Goal: Transaction & Acquisition: Purchase product/service

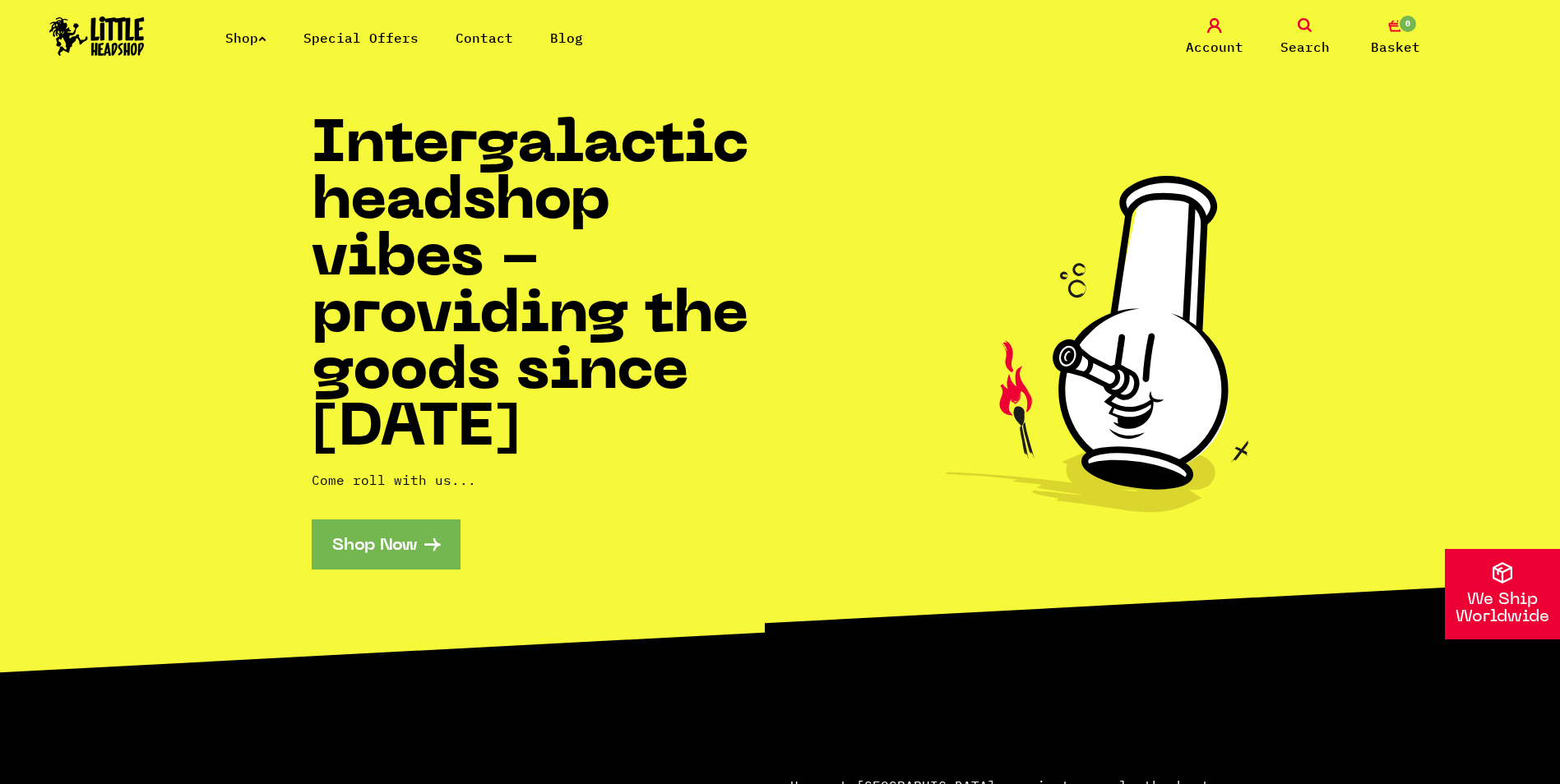
click at [377, 546] on link "Shop Now" at bounding box center [386, 544] width 149 height 50
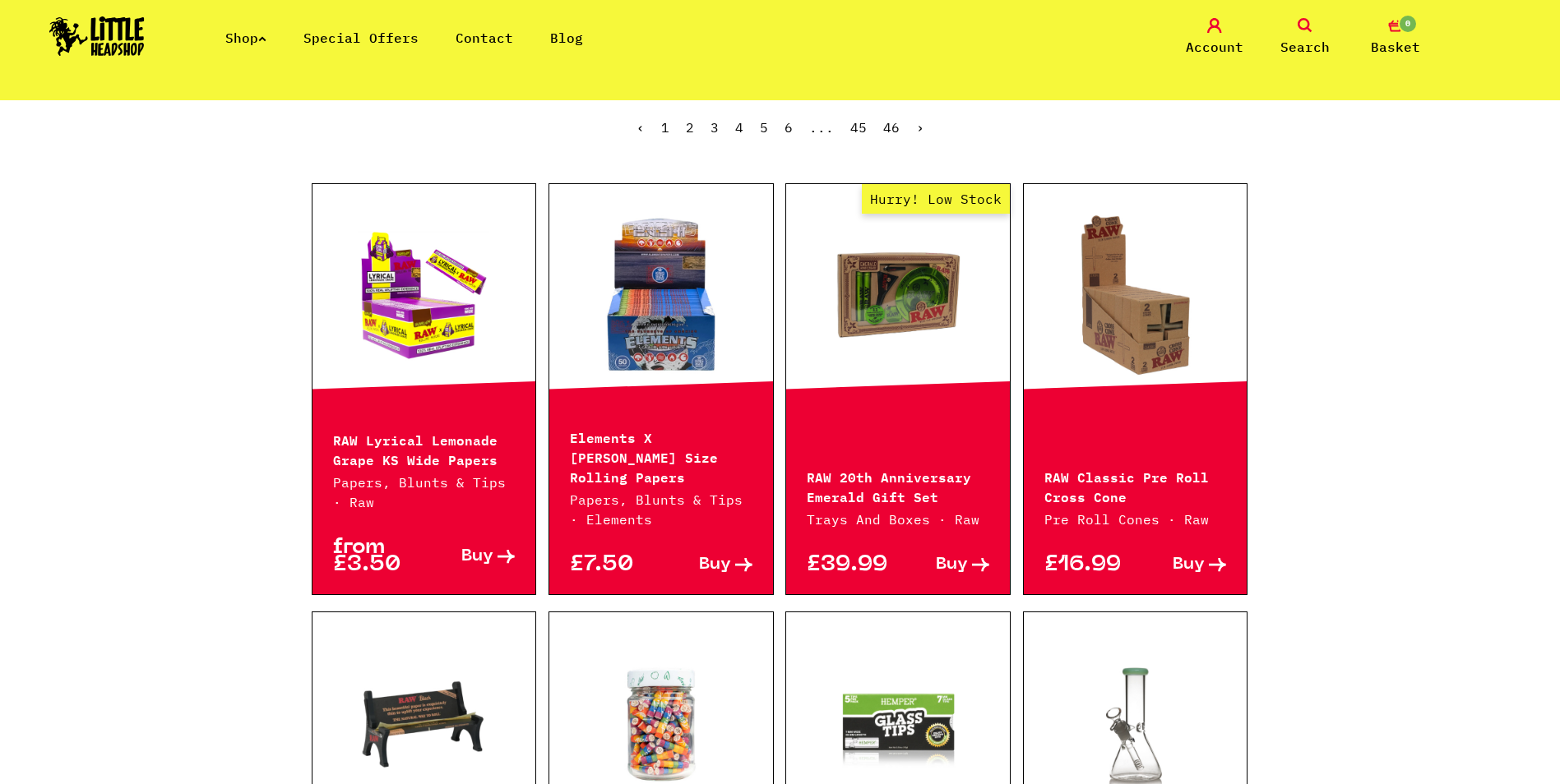
scroll to position [411, 0]
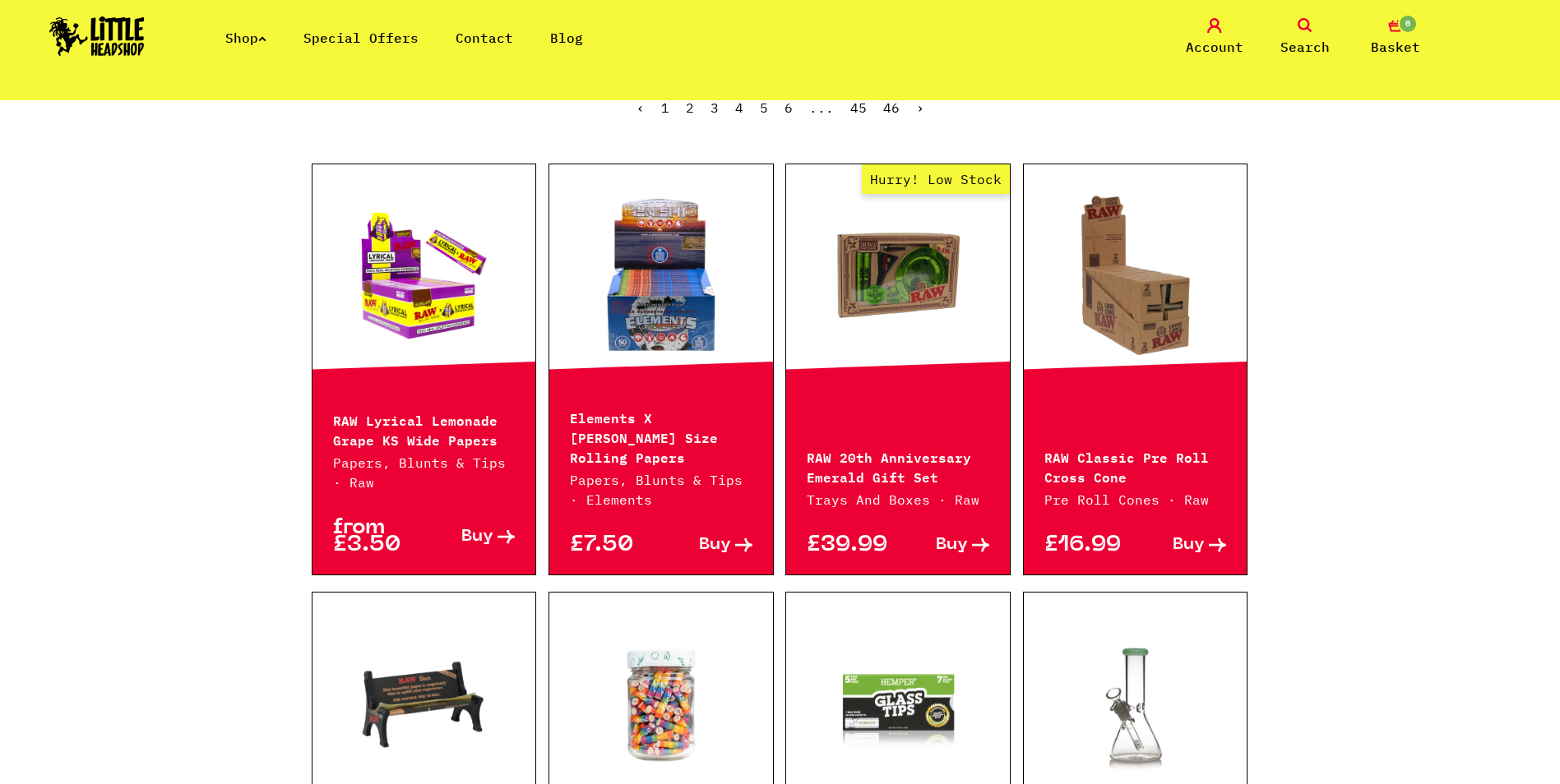
click at [266, 42] on link "Shop" at bounding box center [246, 38] width 42 height 16
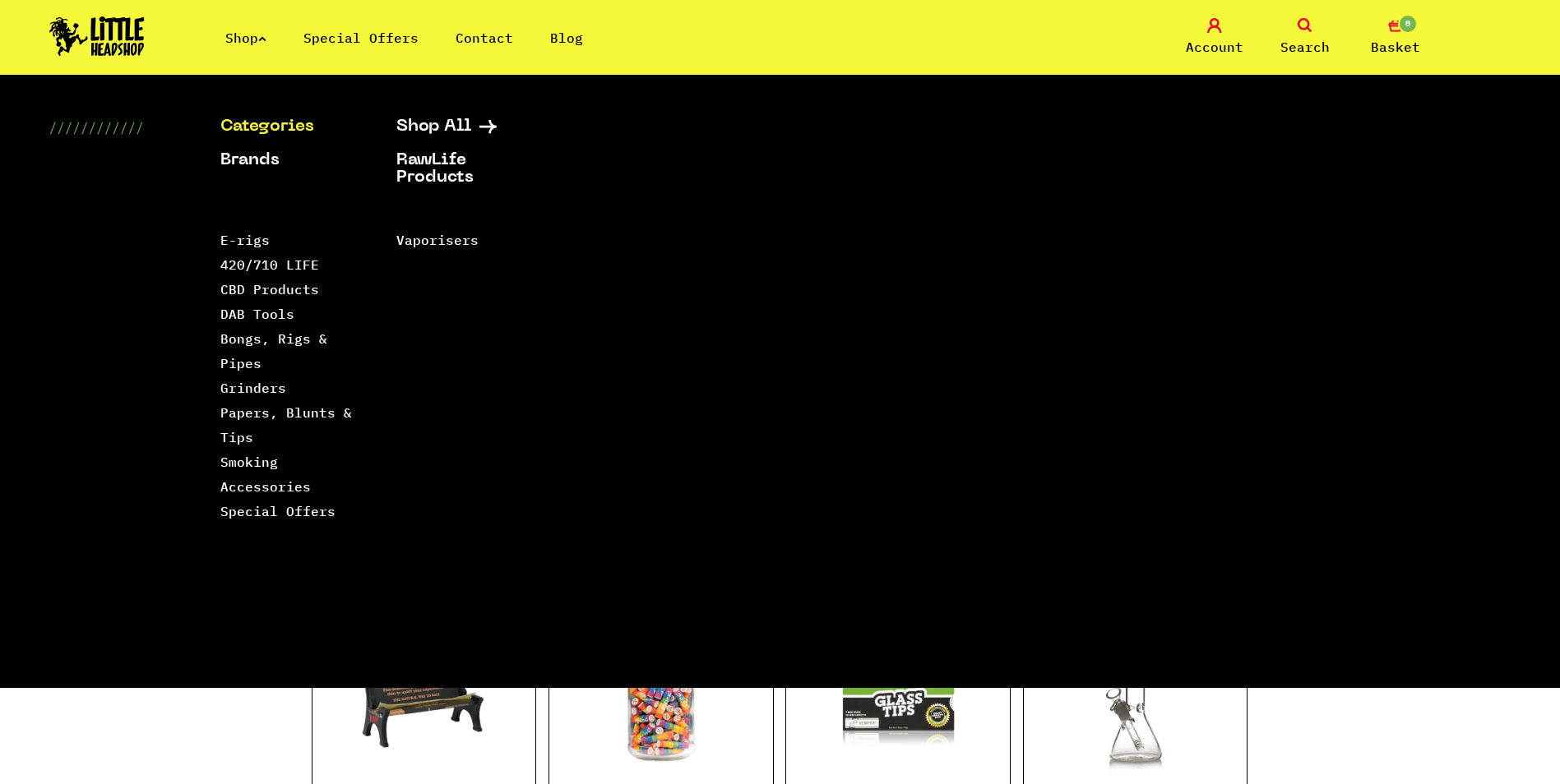
click at [281, 134] on link "Categories" at bounding box center [287, 127] width 134 height 17
drag, startPoint x: 228, startPoint y: 125, endPoint x: 162, endPoint y: 122, distance: 66.1
click at [162, 122] on div "Categories Shop All Brands RawLife Products Special Offers Contact Backwoods Bl…" at bounding box center [780, 402] width 1560 height 569
click at [281, 129] on link "Categories" at bounding box center [287, 127] width 134 height 17
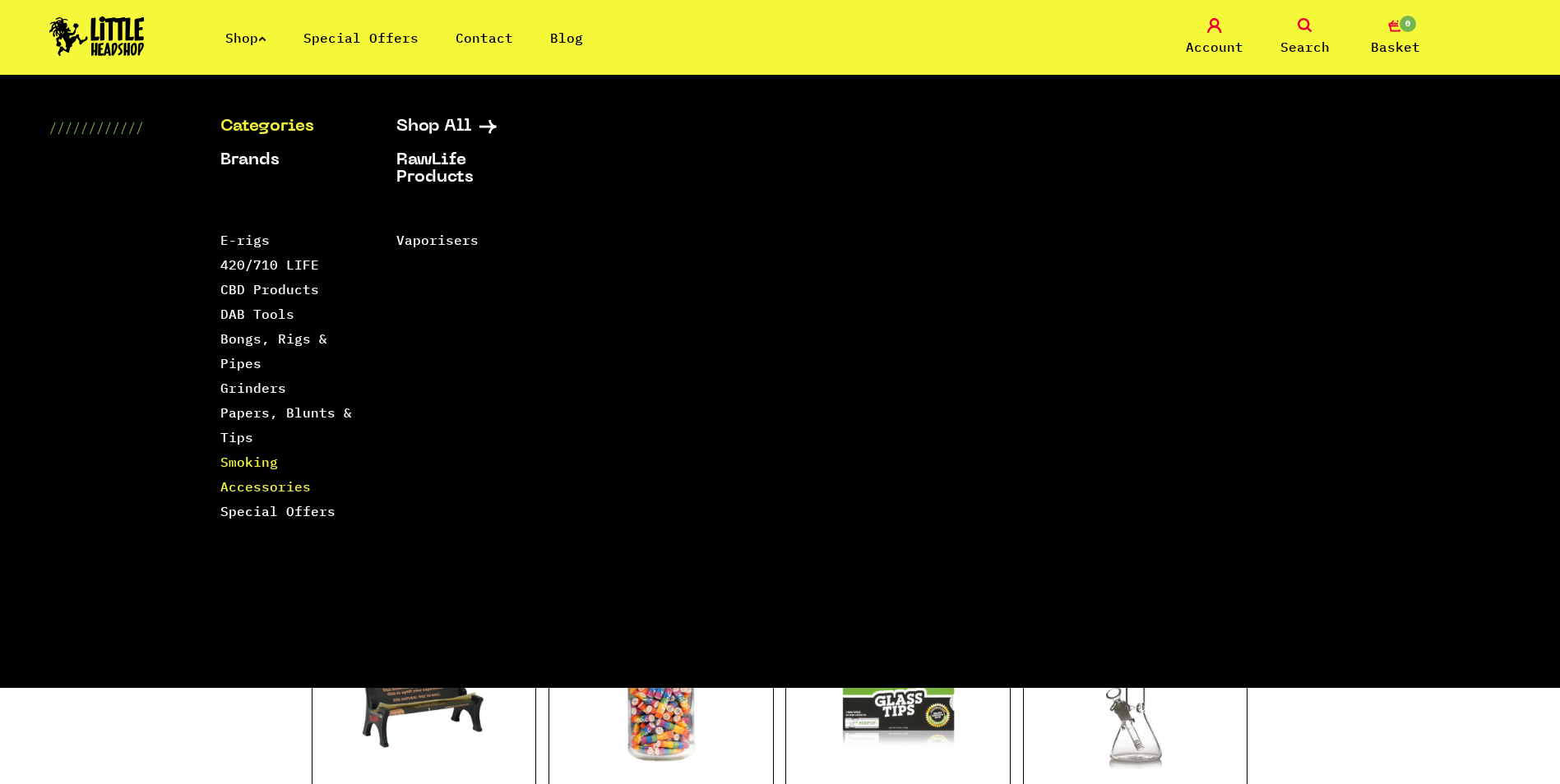
click at [291, 484] on link "Smoking Accessories" at bounding box center [266, 474] width 91 height 42
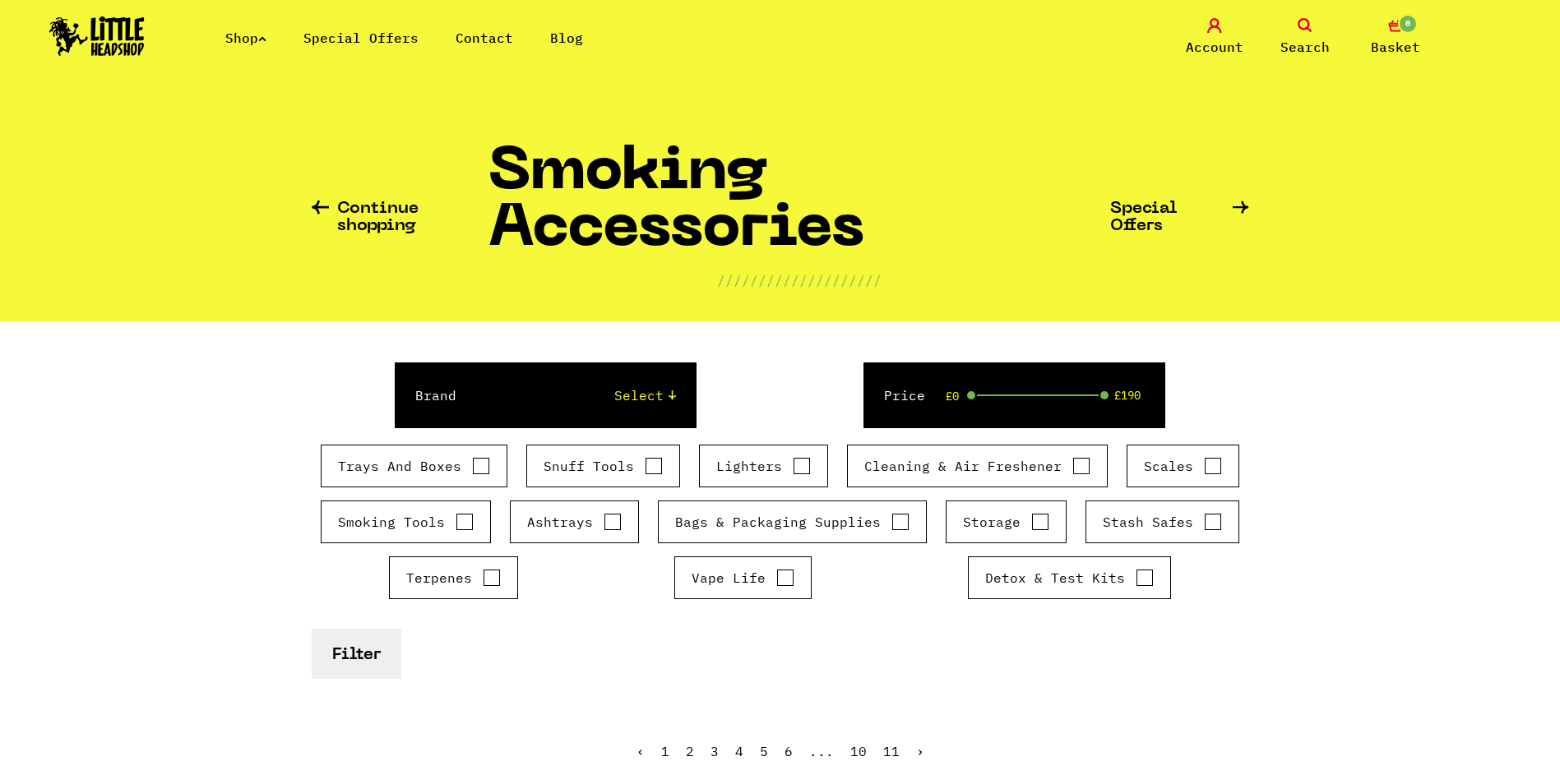
click at [266, 43] on link "Shop" at bounding box center [246, 38] width 42 height 16
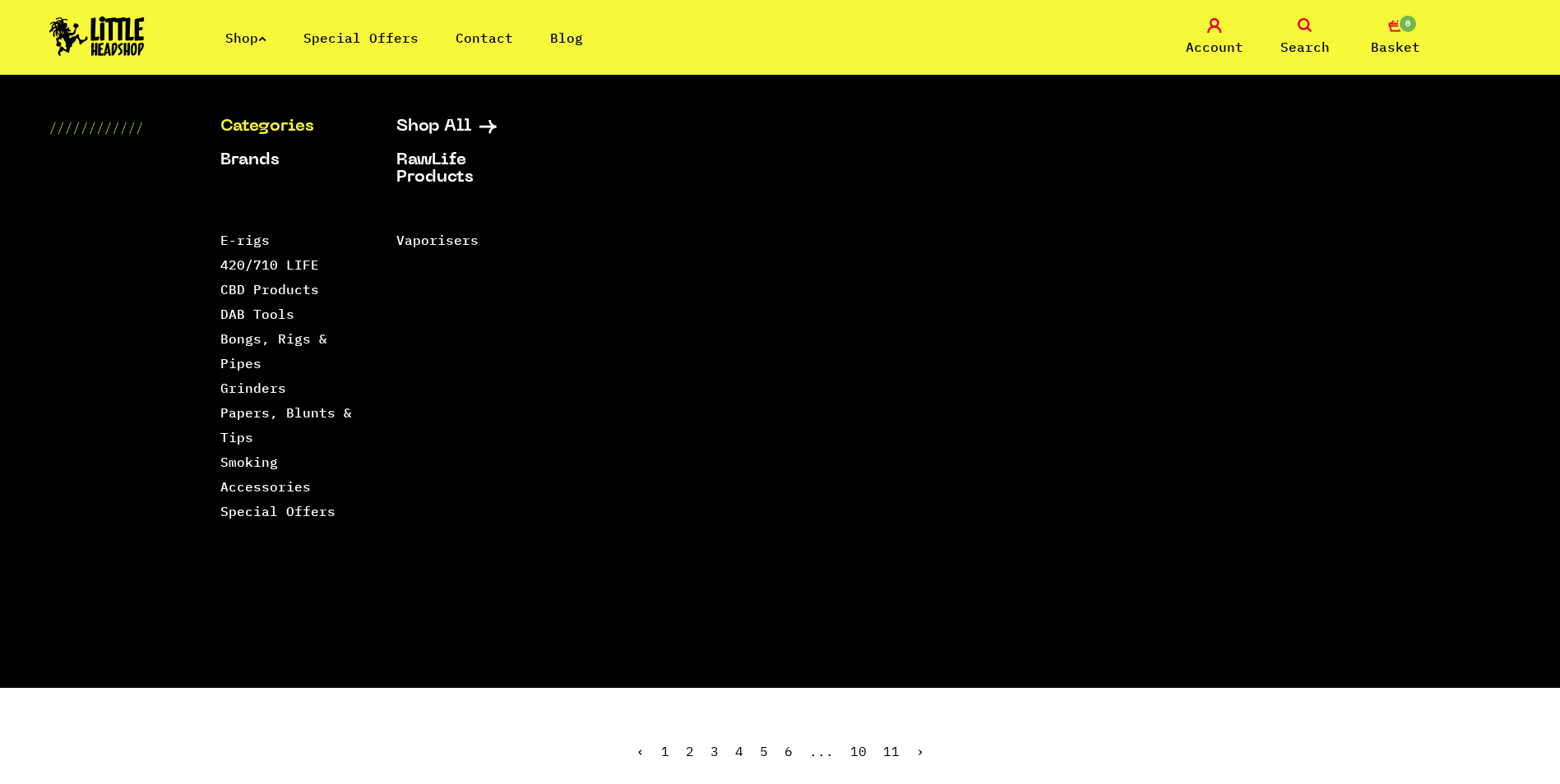
click at [1058, 48] on div "Shop Special Offers Contact Blog Account Search 0 Basket" at bounding box center [780, 37] width 1560 height 74
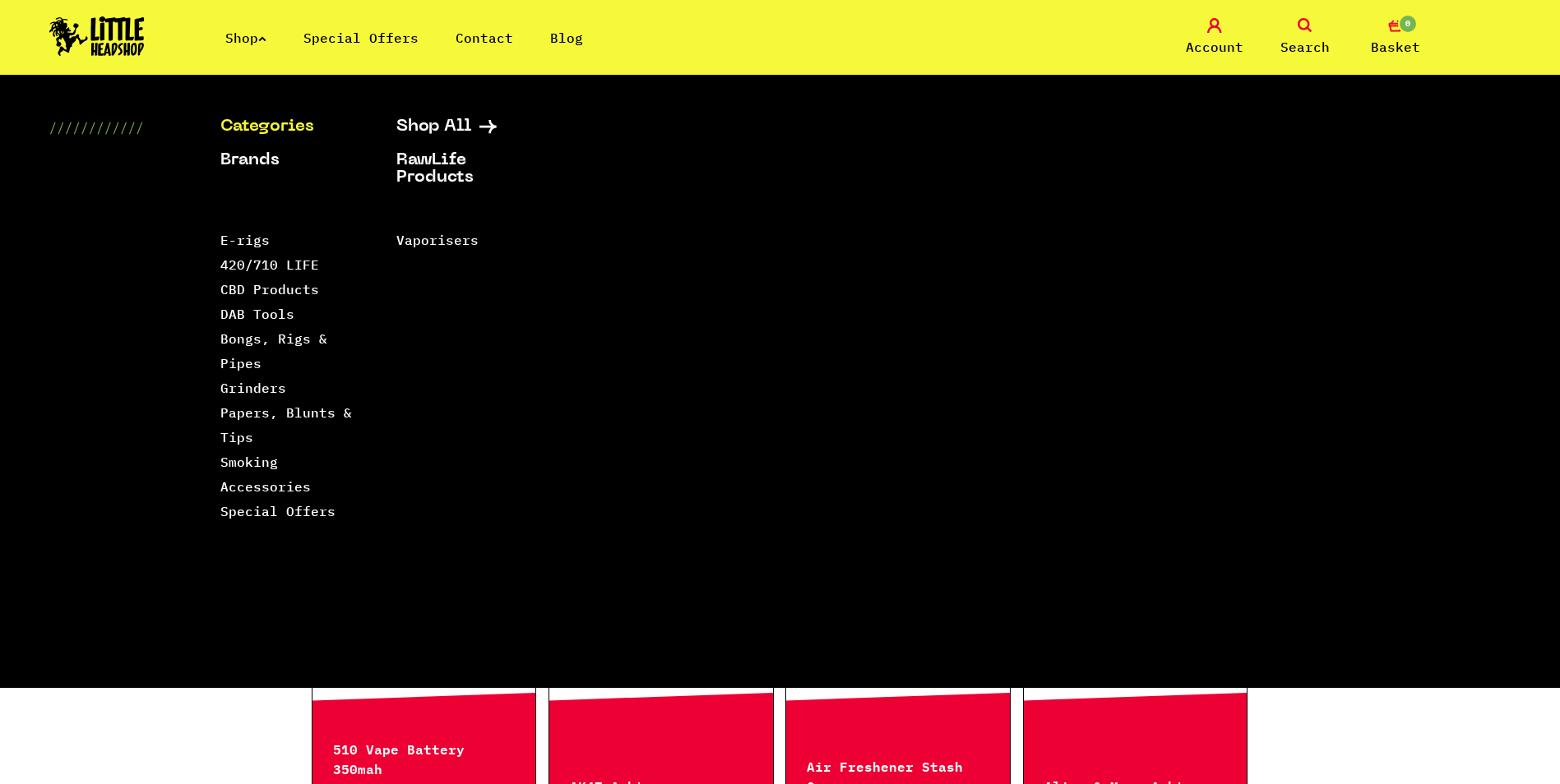
scroll to position [329, 0]
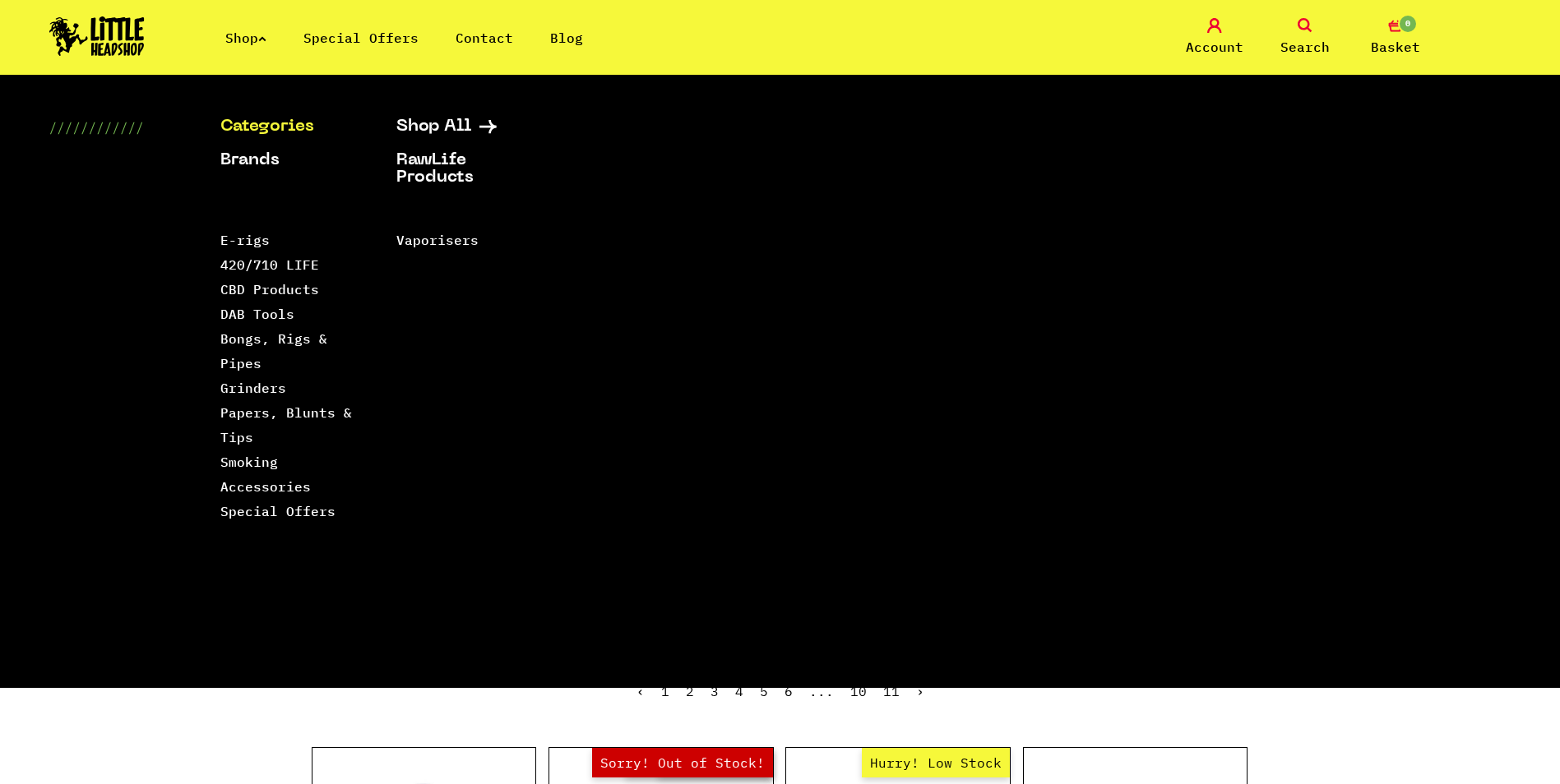
scroll to position [0, 0]
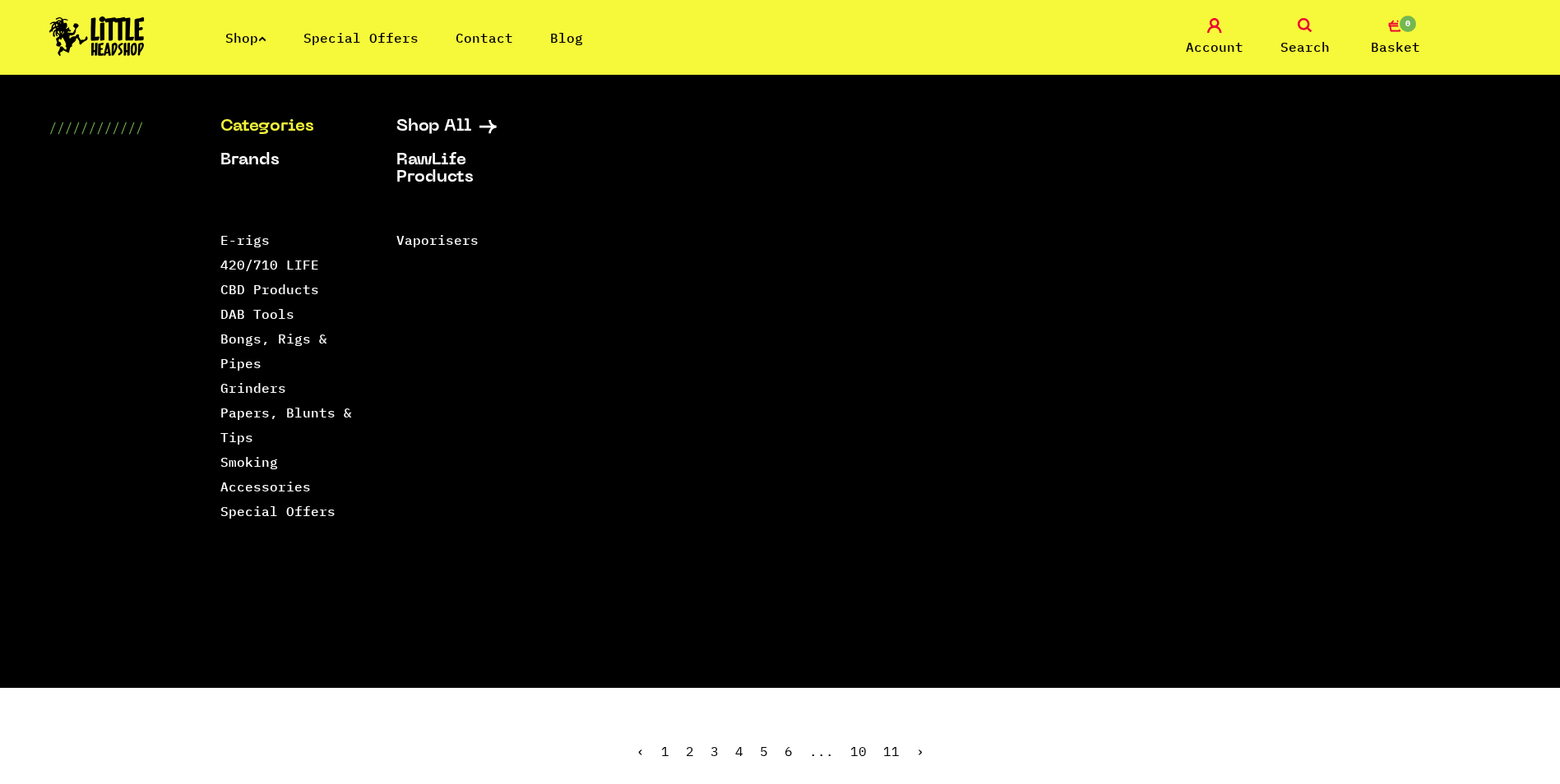
click at [263, 49] on div "Shop Special Offers Contact Blog Account Search 0 Basket" at bounding box center [780, 37] width 1560 height 74
click at [261, 41] on link "Shop" at bounding box center [246, 38] width 42 height 16
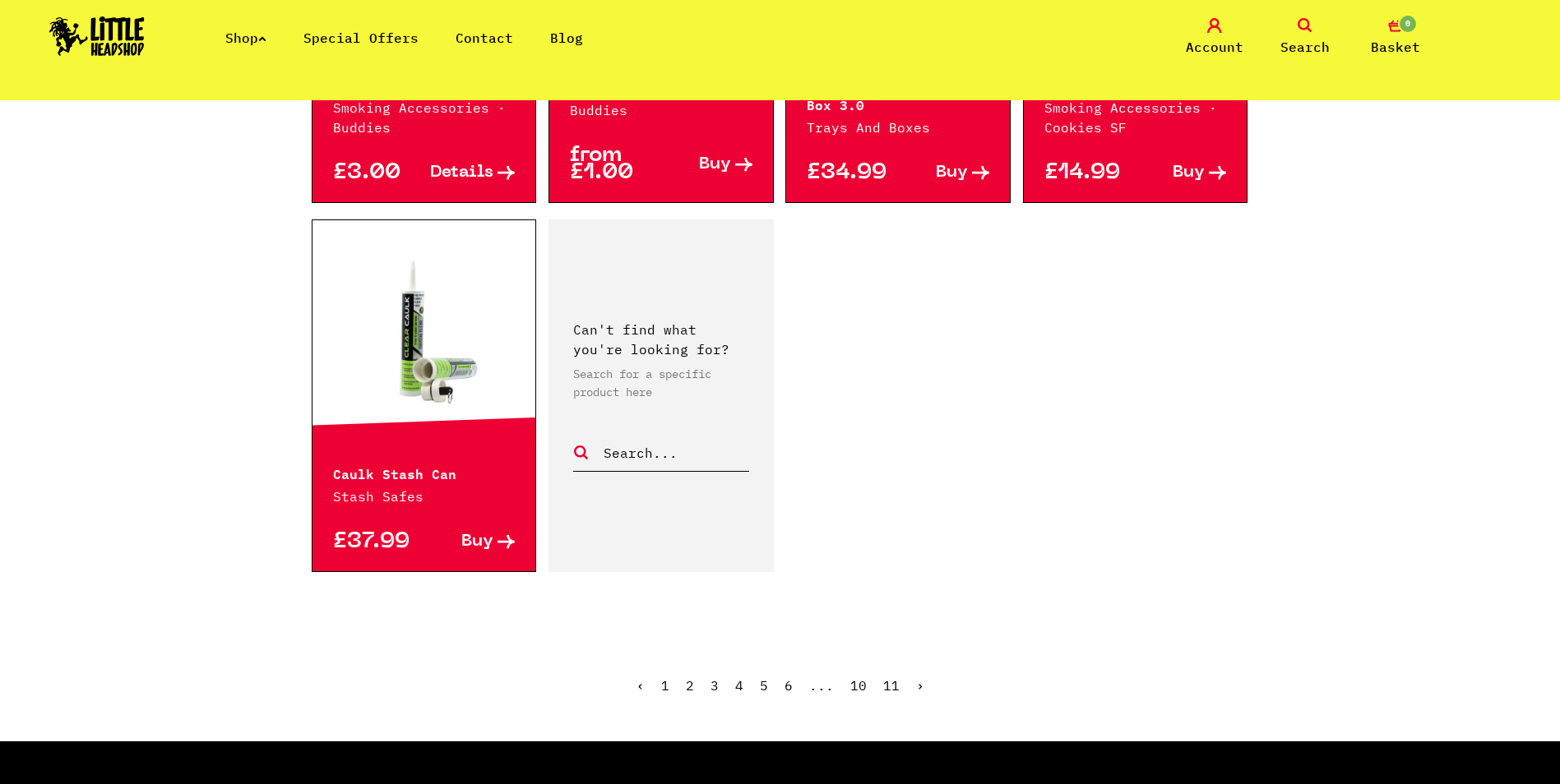
scroll to position [2630, 0]
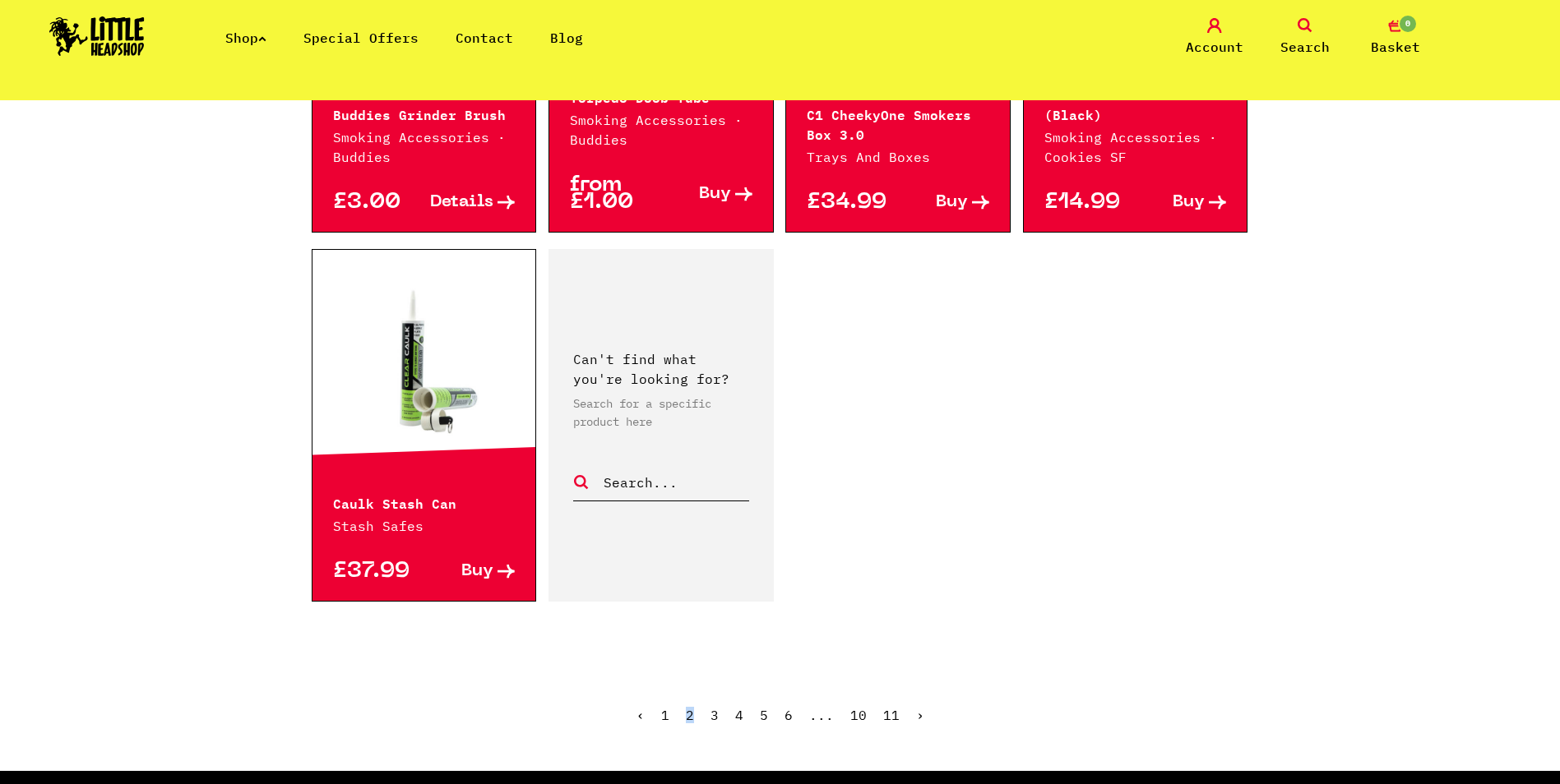
click at [693, 692] on ul "‹ 1 2 3 4 5 6 ... 10 11 ›" at bounding box center [780, 727] width 937 height 71
drag, startPoint x: 693, startPoint y: 686, endPoint x: 712, endPoint y: 700, distance: 23.6
click at [712, 707] on link "3" at bounding box center [715, 714] width 9 height 16
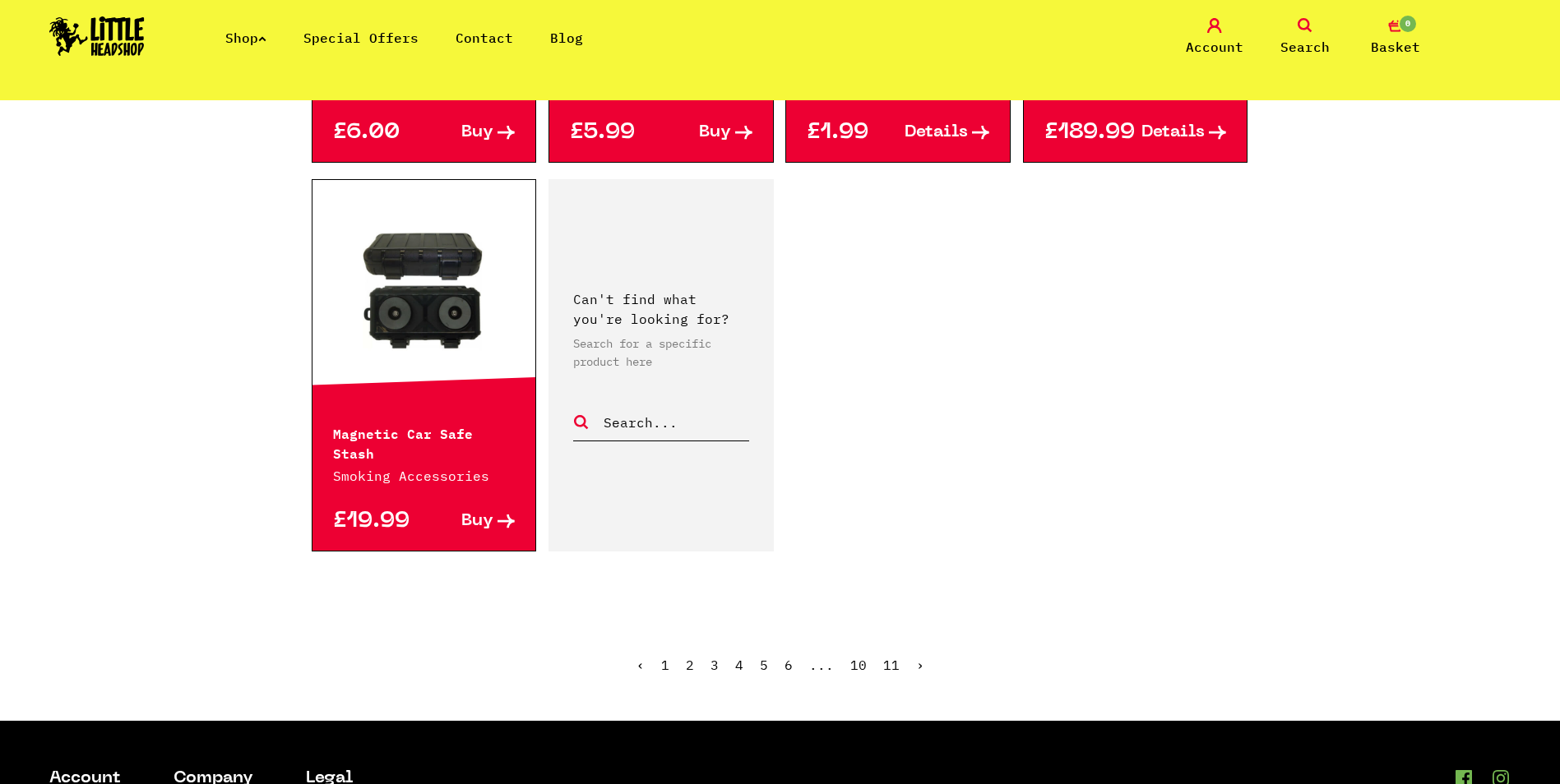
scroll to position [2795, 0]
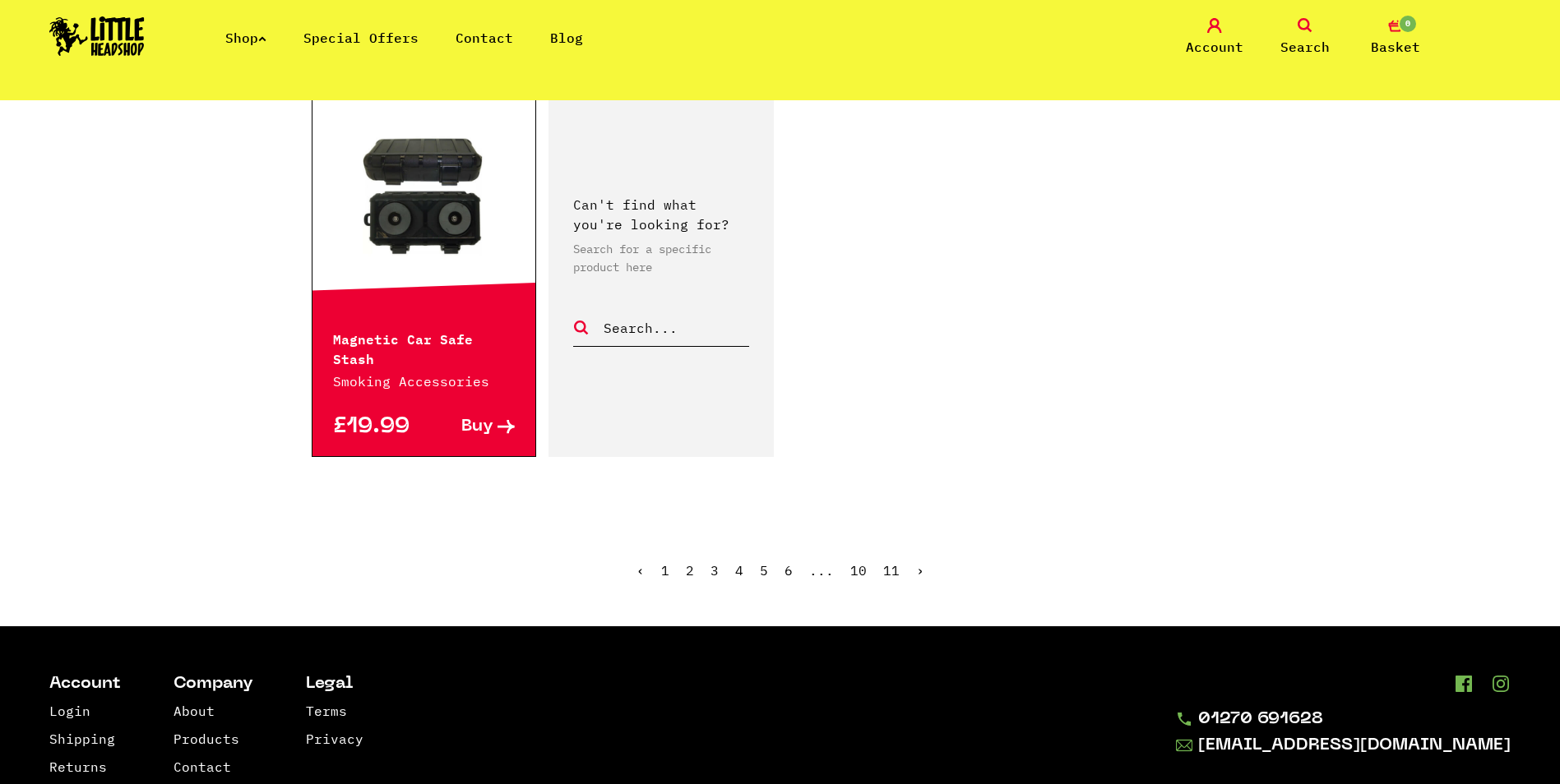
click at [689, 563] on link "2" at bounding box center [690, 570] width 9 height 16
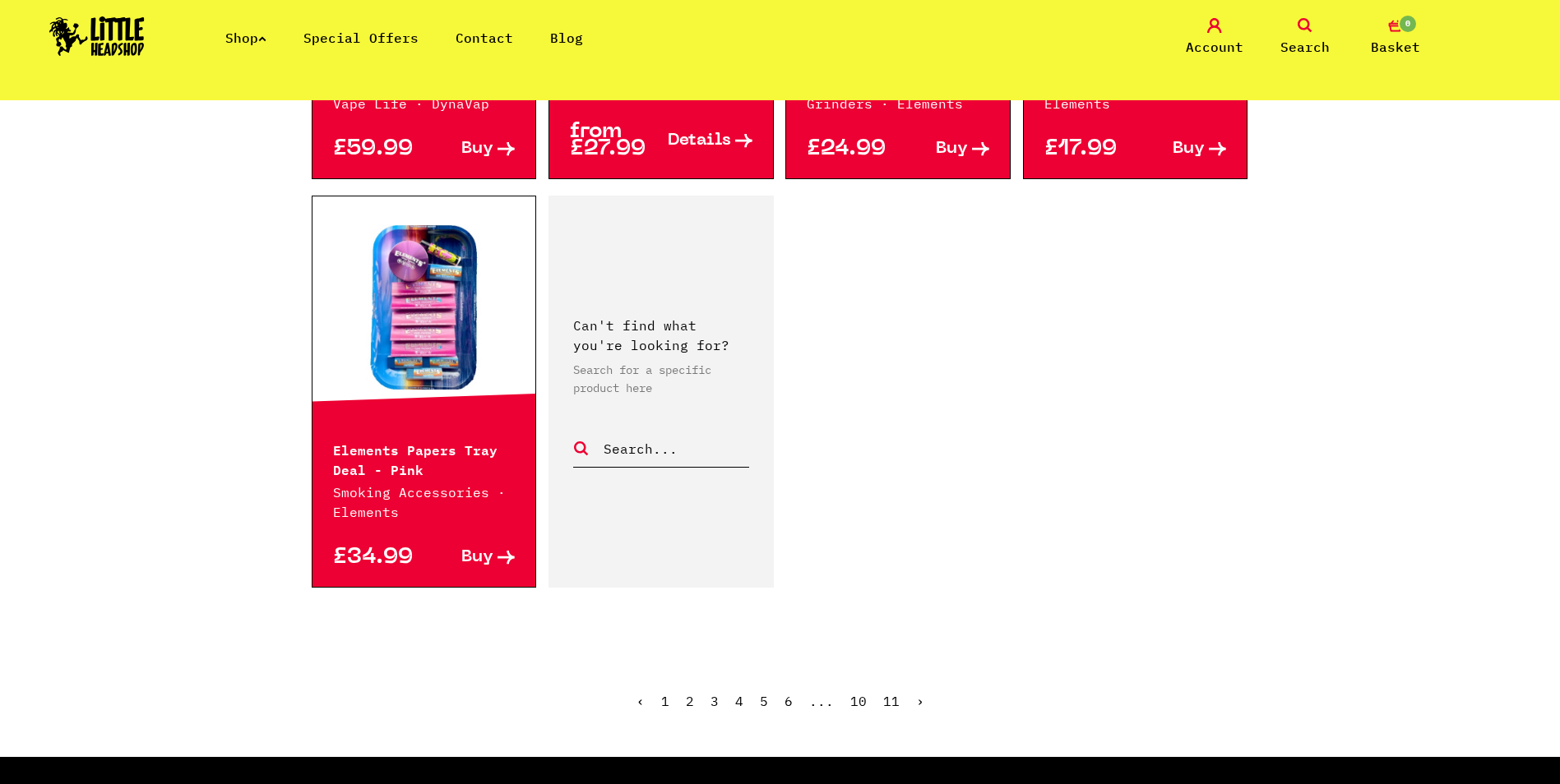
scroll to position [2713, 0]
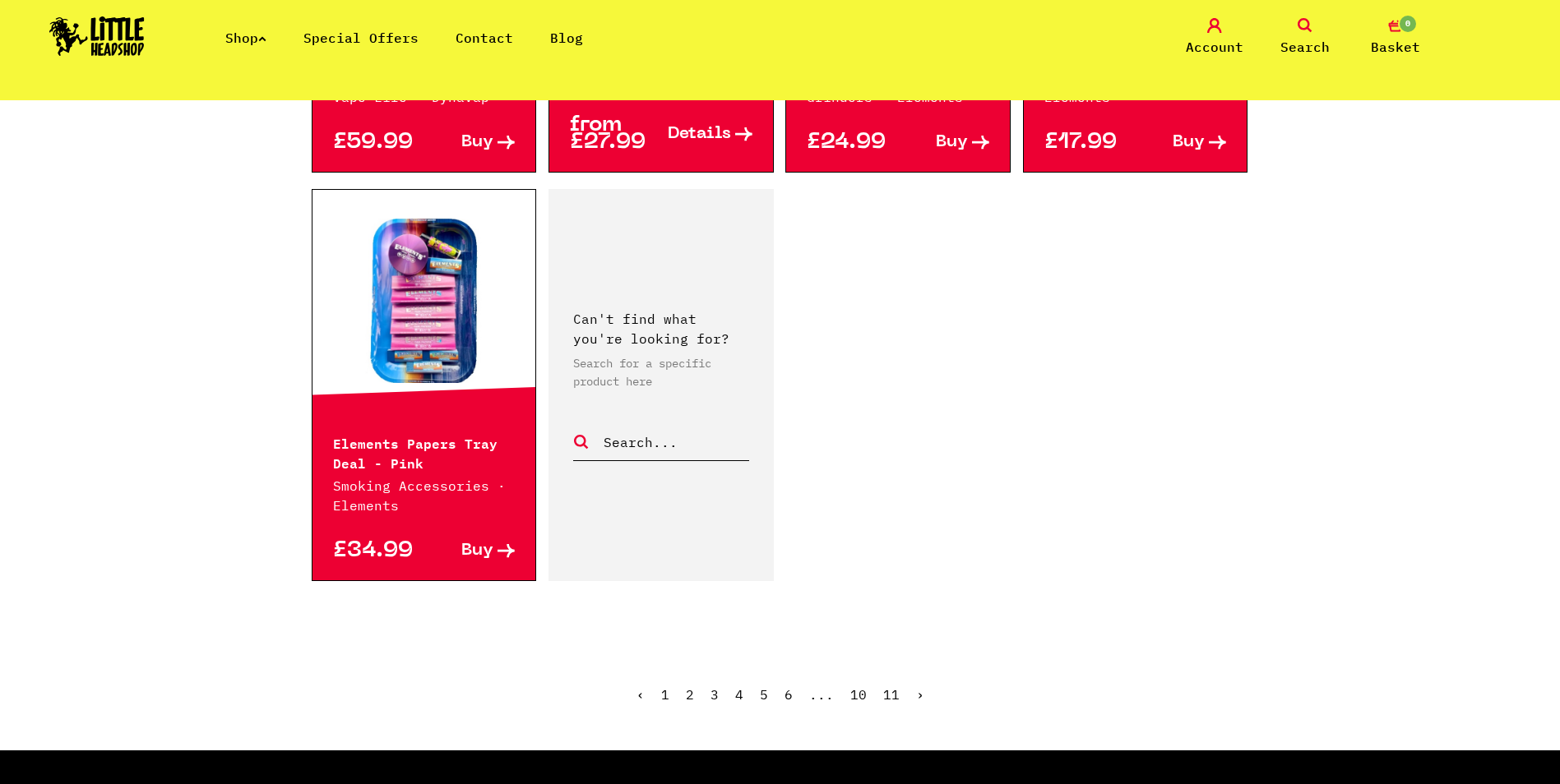
click at [919, 697] on link "›" at bounding box center [920, 694] width 9 height 16
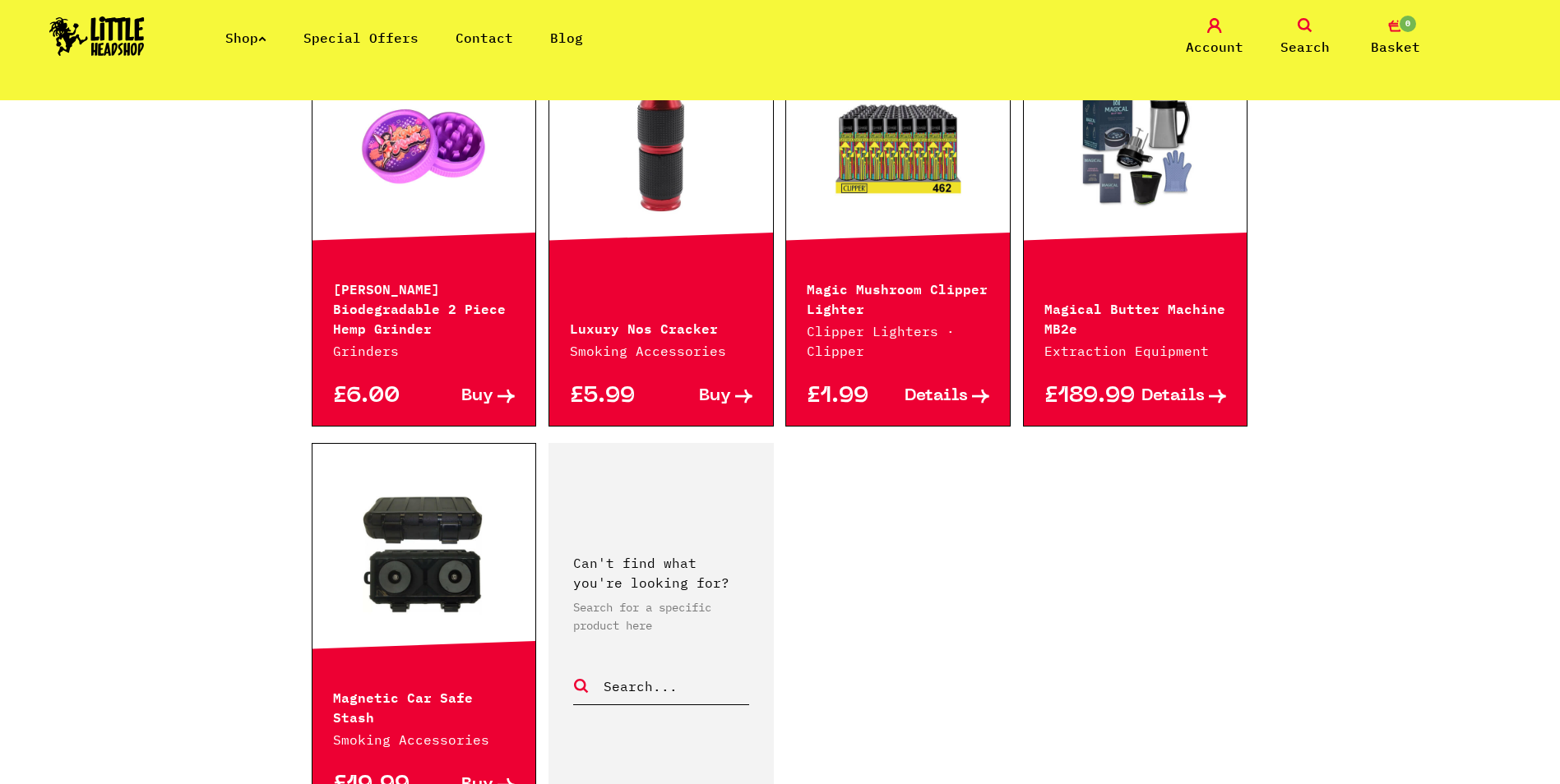
scroll to position [2630, 0]
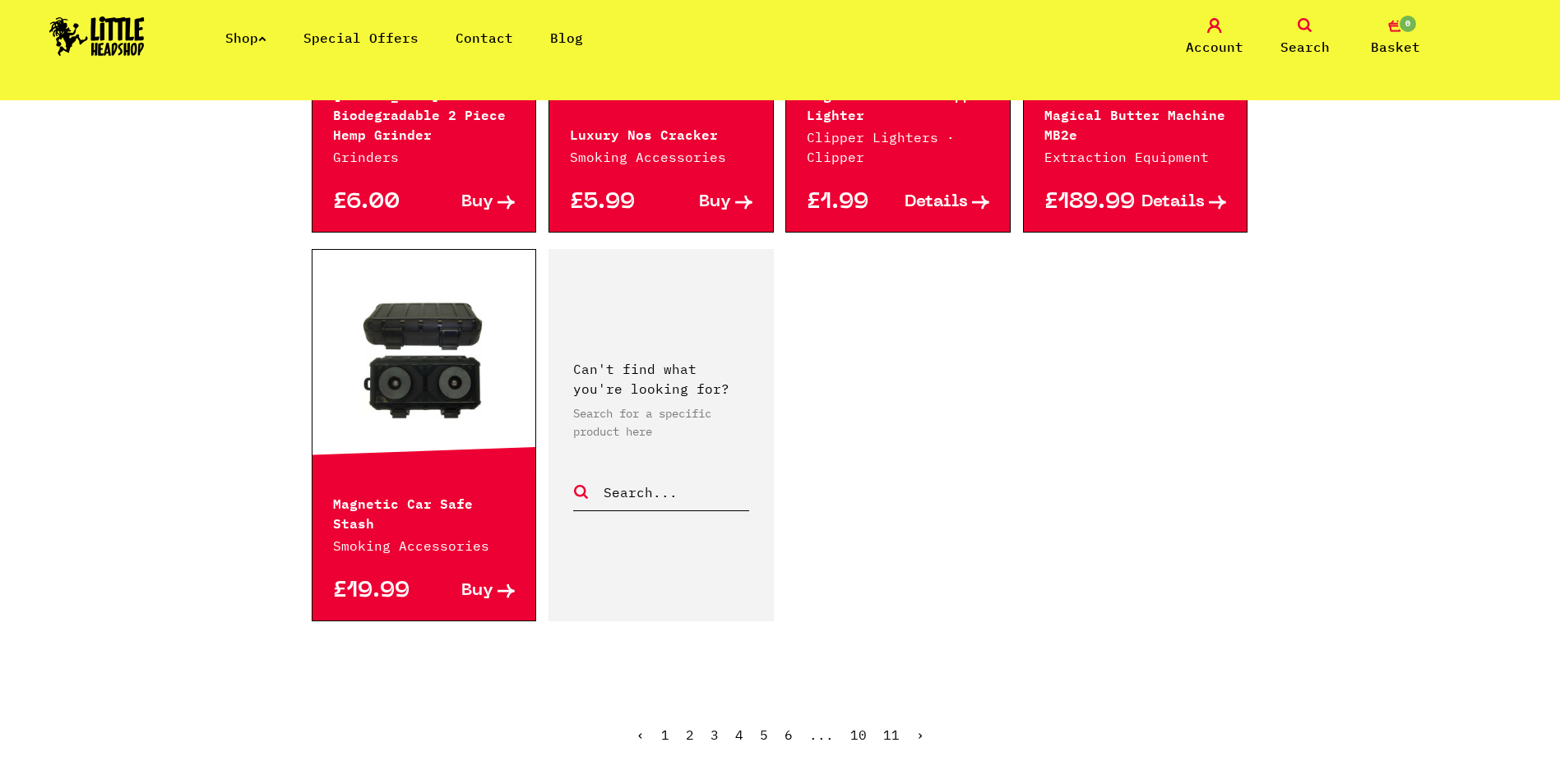
click at [916, 727] on link "›" at bounding box center [920, 735] width 9 height 16
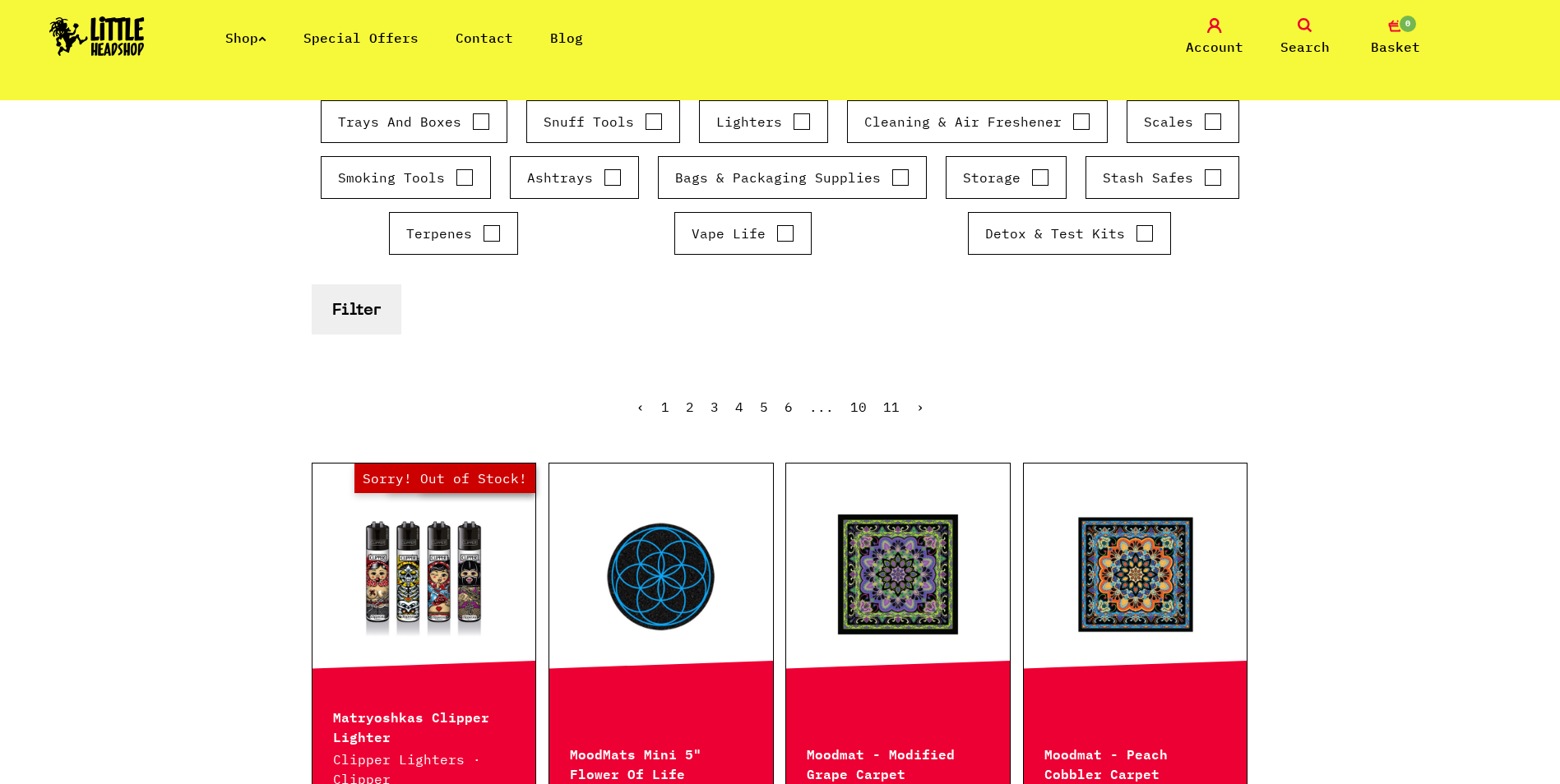
scroll to position [247, 0]
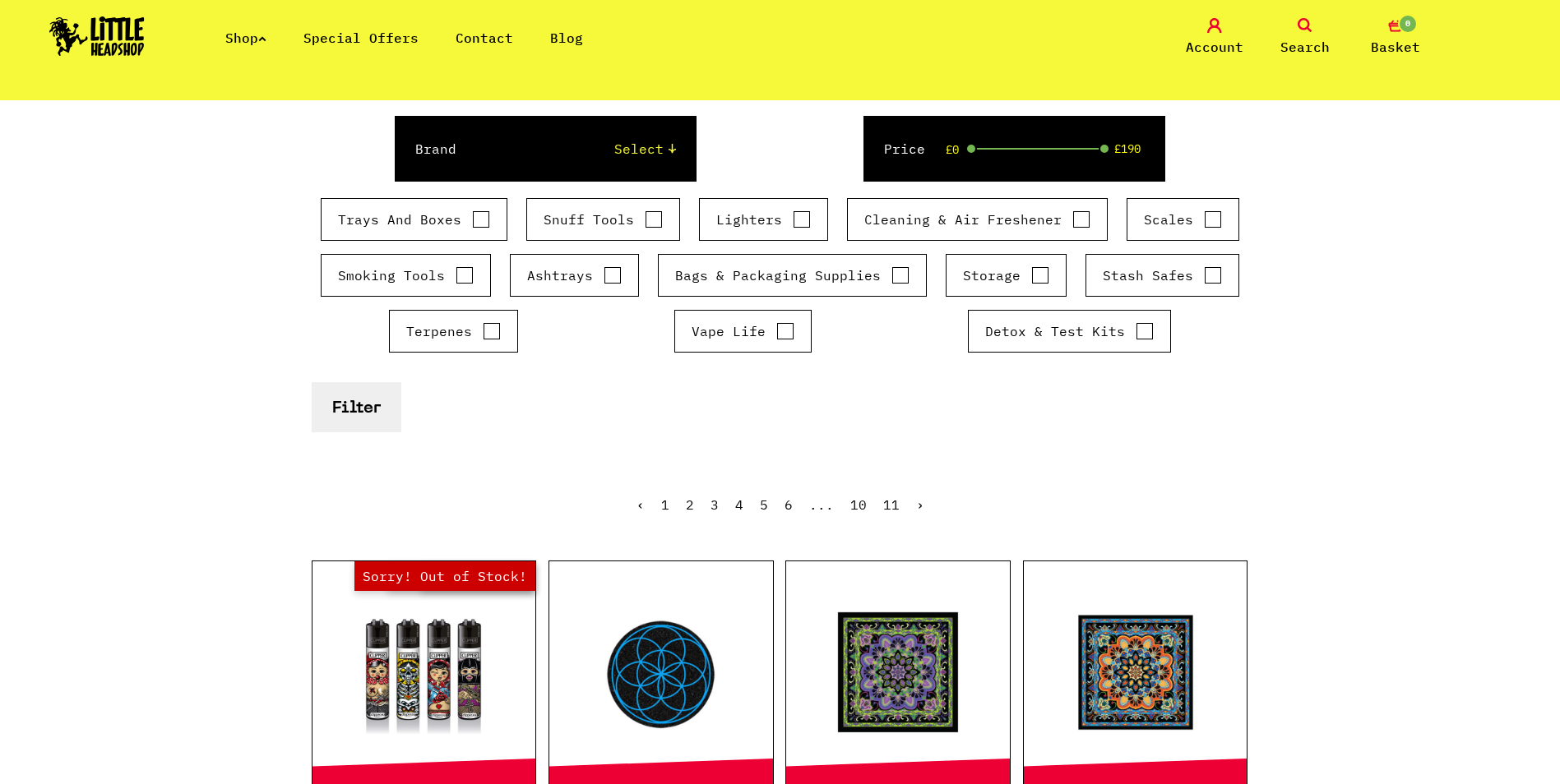
click at [918, 505] on link "›" at bounding box center [920, 505] width 9 height 16
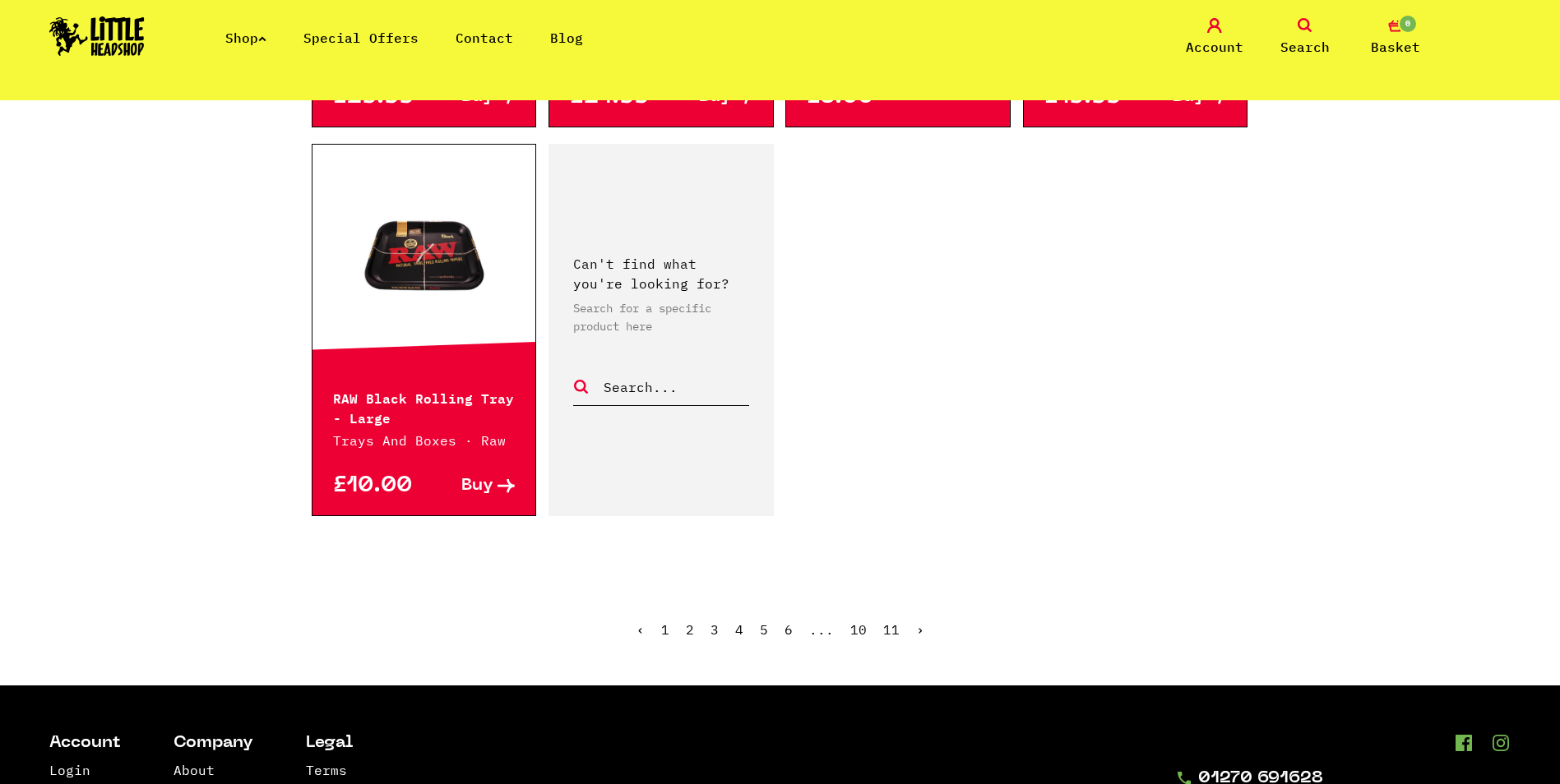
scroll to position [2795, 0]
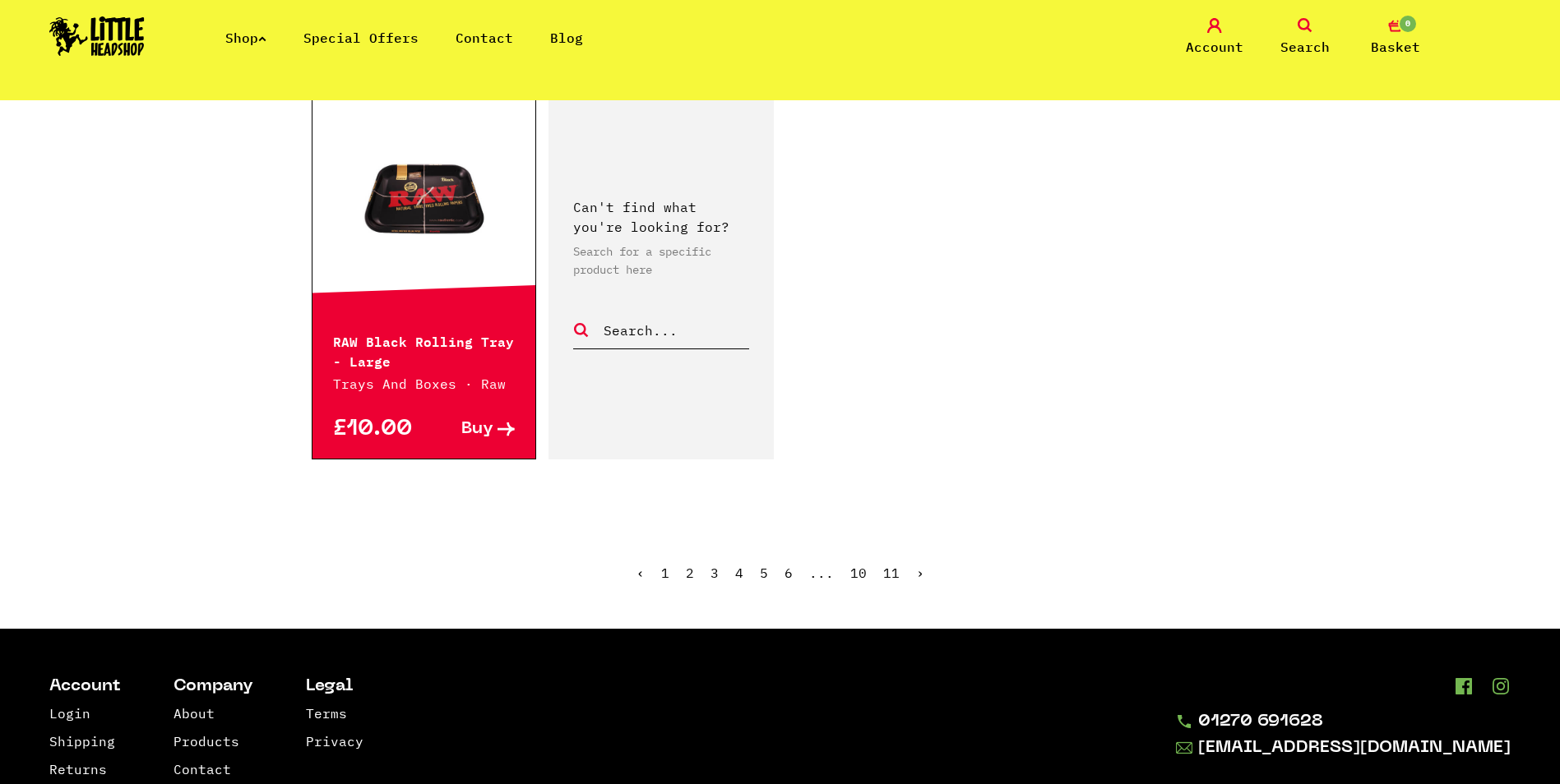
click at [916, 565] on link "›" at bounding box center [920, 572] width 9 height 16
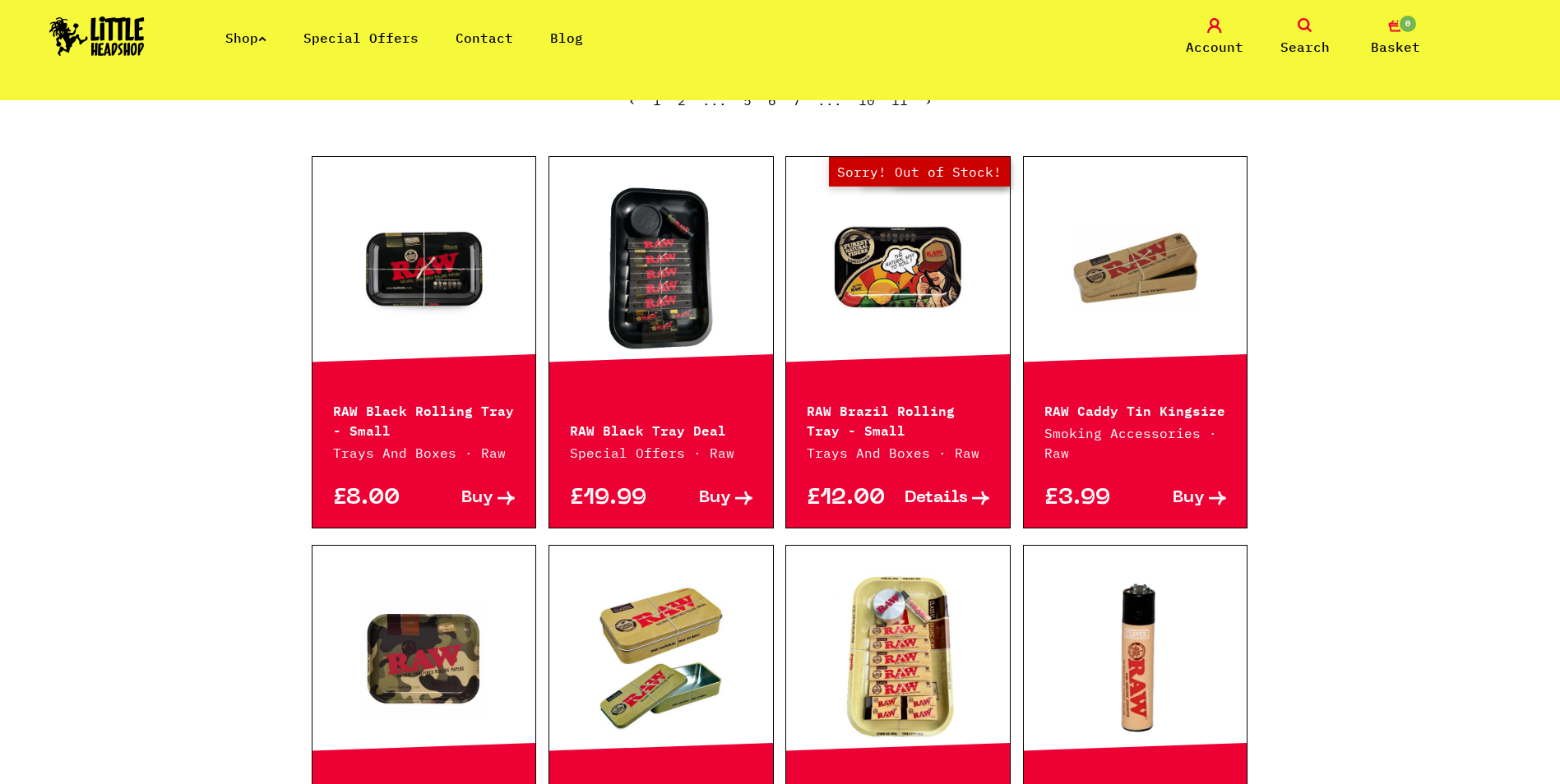
scroll to position [1068, 0]
